Goal: Check status: Check status

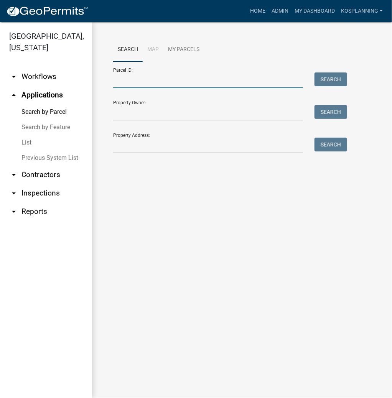
click at [231, 84] on input "Parcel ID:" at bounding box center [208, 81] width 190 height 16
click at [209, 150] on input "Property Address:" at bounding box center [208, 146] width 190 height 16
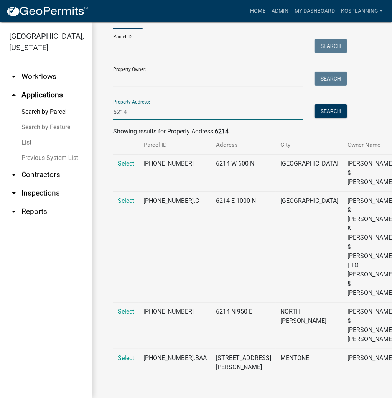
scroll to position [42, 0]
type input "6214"
click at [124, 355] on span "Select" at bounding box center [126, 358] width 17 height 7
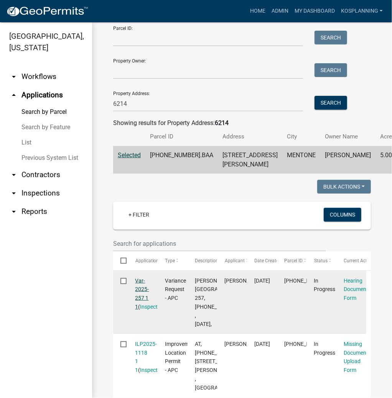
click at [140, 308] on link "Var-2025-257 1 1" at bounding box center [142, 294] width 14 height 32
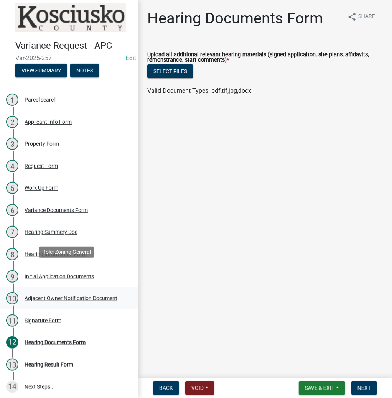
scroll to position [7, 0]
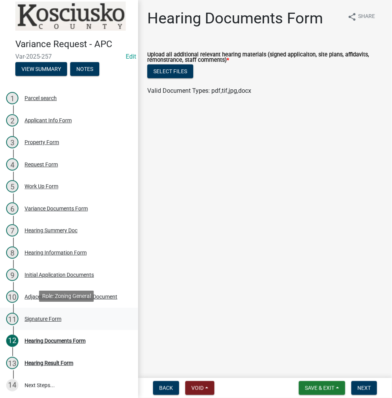
click at [40, 317] on div "Signature Form" at bounding box center [43, 319] width 37 height 5
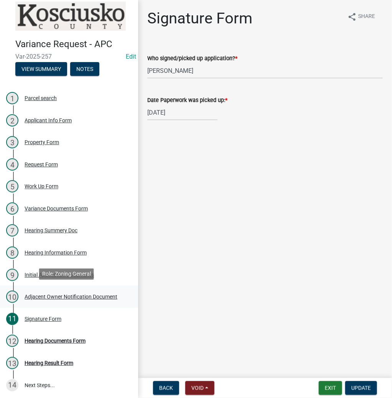
click at [55, 295] on div "Adjacent Owner Notification Document" at bounding box center [71, 296] width 93 height 5
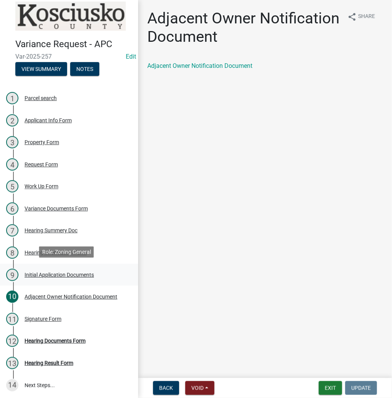
click at [57, 275] on div "Initial Application Documents" at bounding box center [59, 274] width 69 height 5
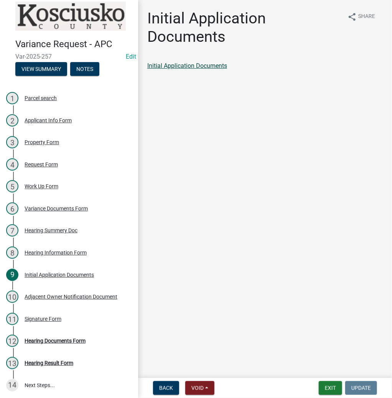
click at [180, 67] on link "Initial Application Documents" at bounding box center [187, 65] width 80 height 7
click at [331, 389] on button "Exit" at bounding box center [330, 388] width 23 height 14
